Goal: Transaction & Acquisition: Subscribe to service/newsletter

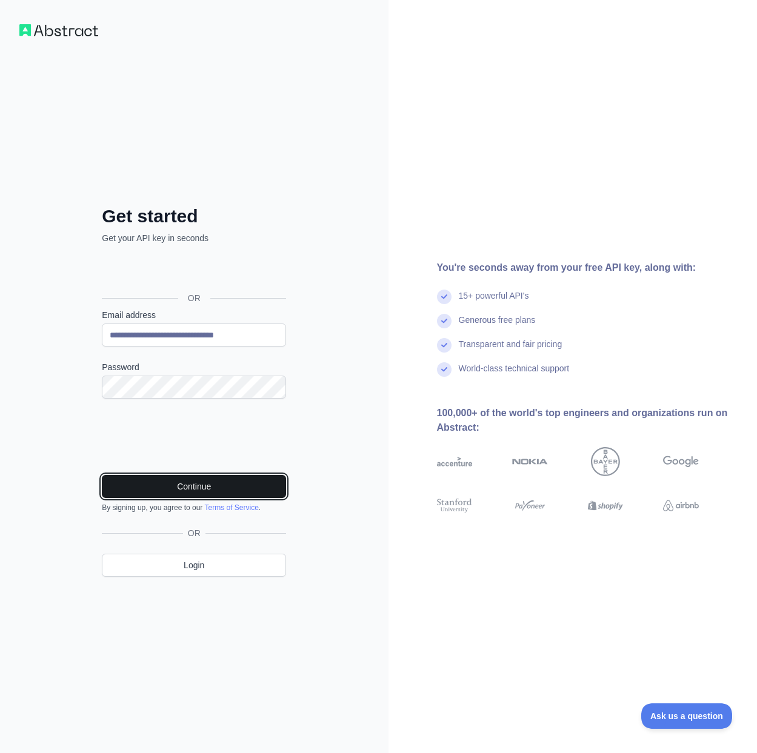
click at [204, 494] on button "Continue" at bounding box center [194, 486] width 184 height 23
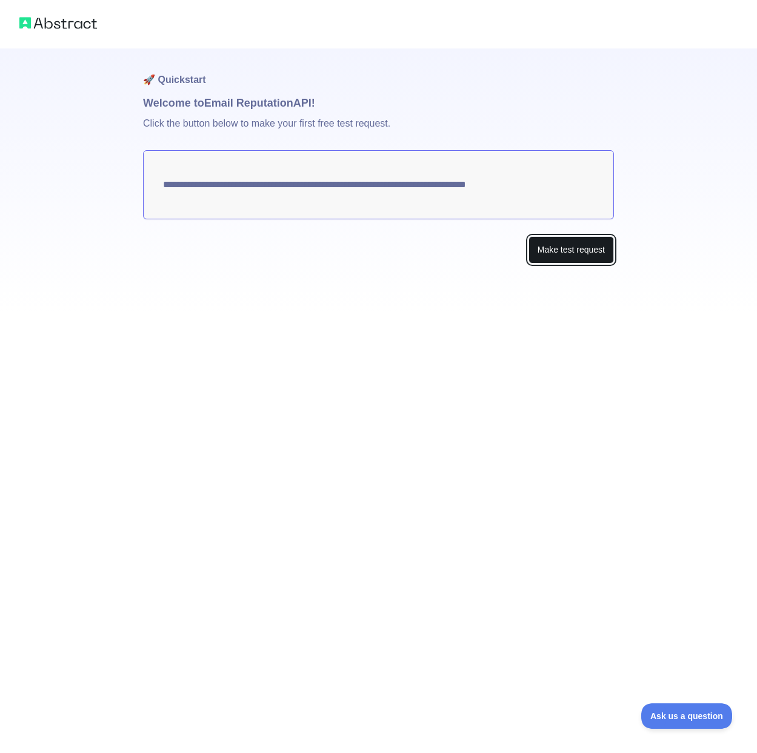
click at [542, 247] on button "Make test request" at bounding box center [571, 249] width 85 height 27
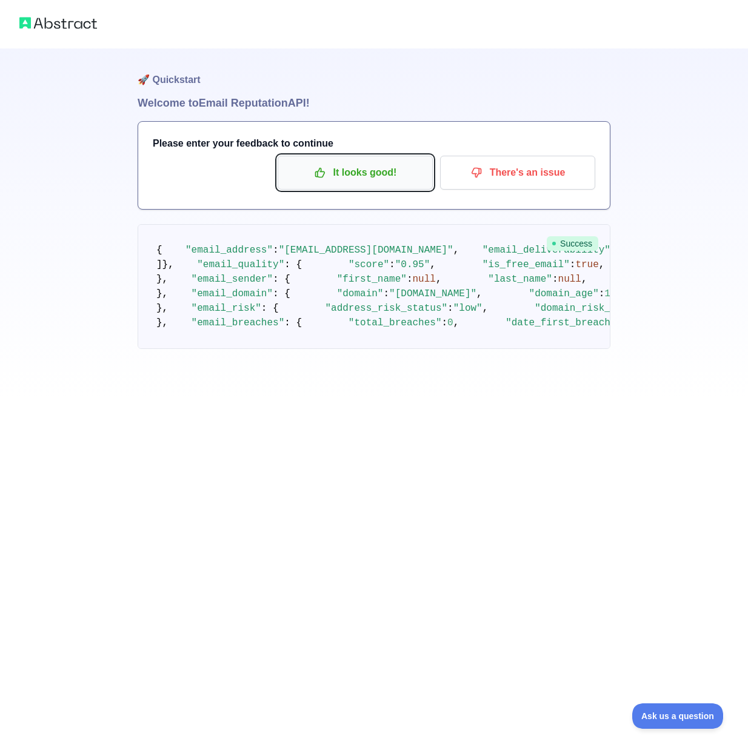
click at [389, 172] on p "It looks good!" at bounding box center [355, 172] width 137 height 21
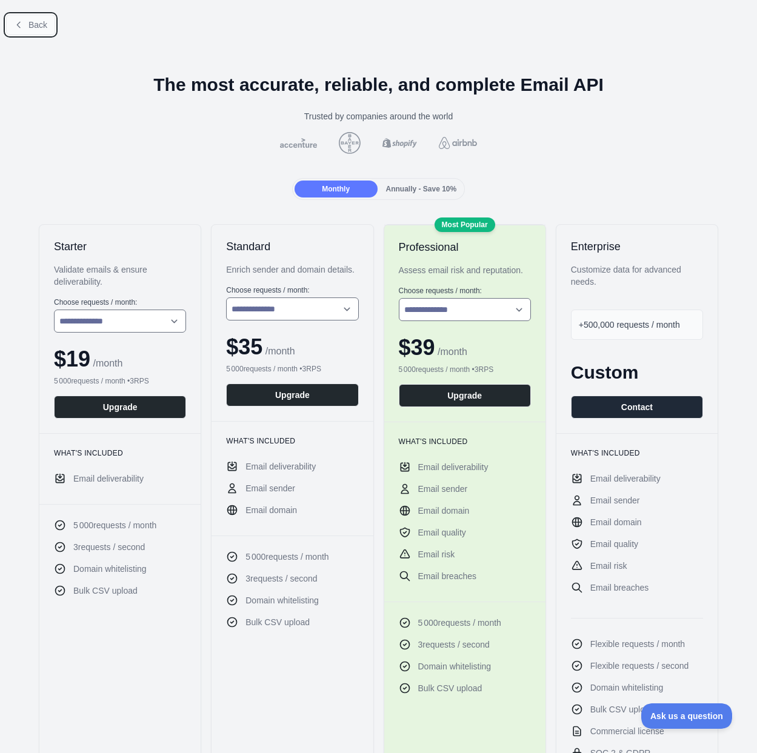
click at [43, 20] on span "Back" at bounding box center [37, 25] width 19 height 10
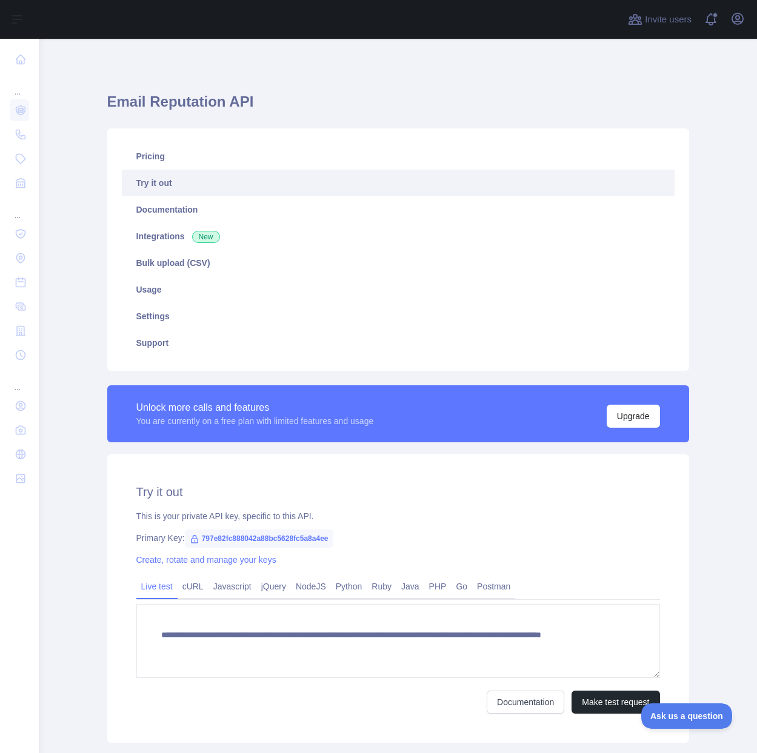
click at [307, 535] on span "797e82fc888042a88bc5628fc5a8a4ee" at bounding box center [259, 539] width 148 height 18
copy span "797e82fc888042a88bc5628fc5a8a4ee"
drag, startPoint x: 448, startPoint y: 61, endPoint x: 492, endPoint y: 38, distance: 49.6
click at [449, 61] on div "**********" at bounding box center [398, 436] width 621 height 794
